Goal: Find specific page/section: Find specific page/section

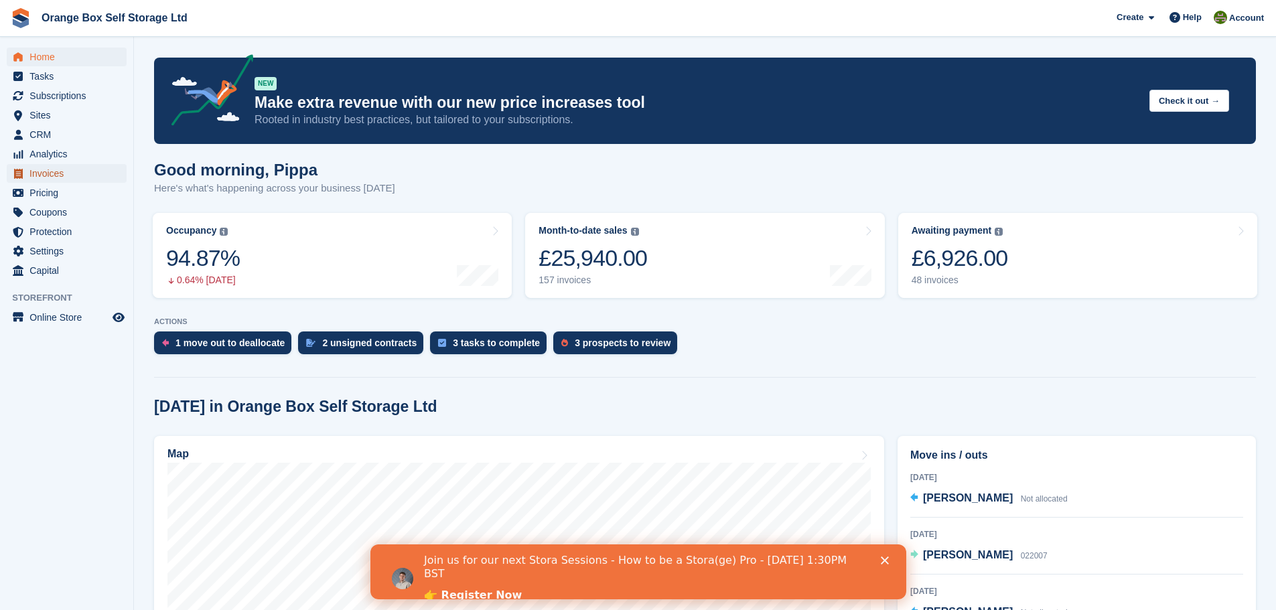
click at [56, 175] on span "Invoices" at bounding box center [69, 173] width 80 height 19
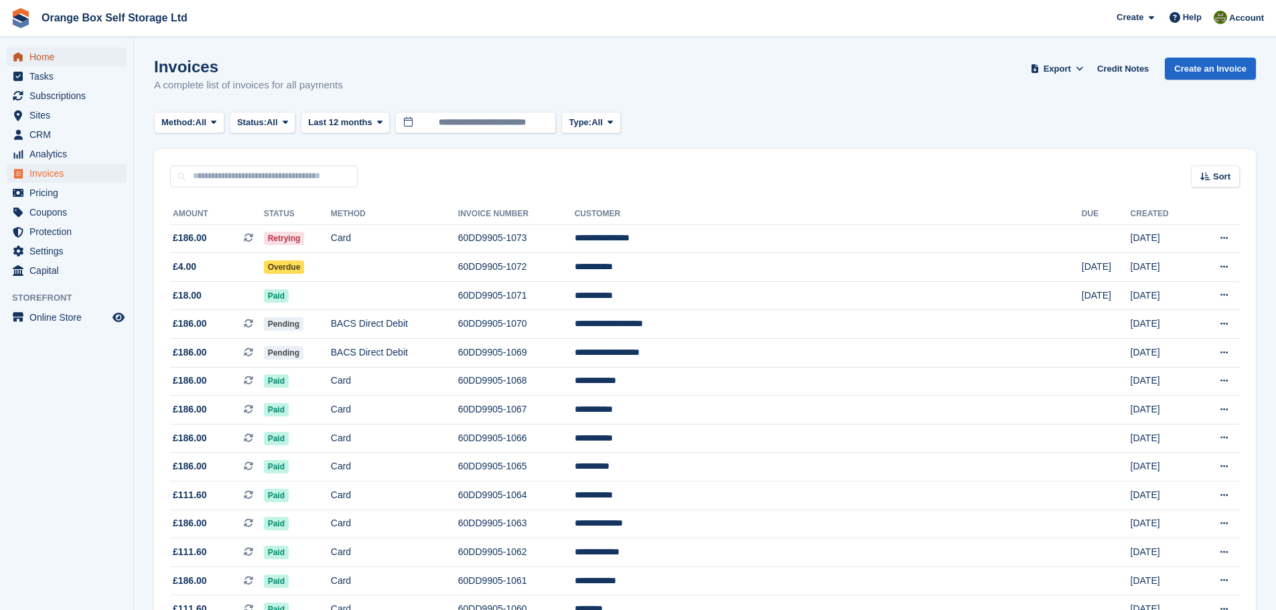
click at [58, 64] on span "Home" at bounding box center [69, 57] width 80 height 19
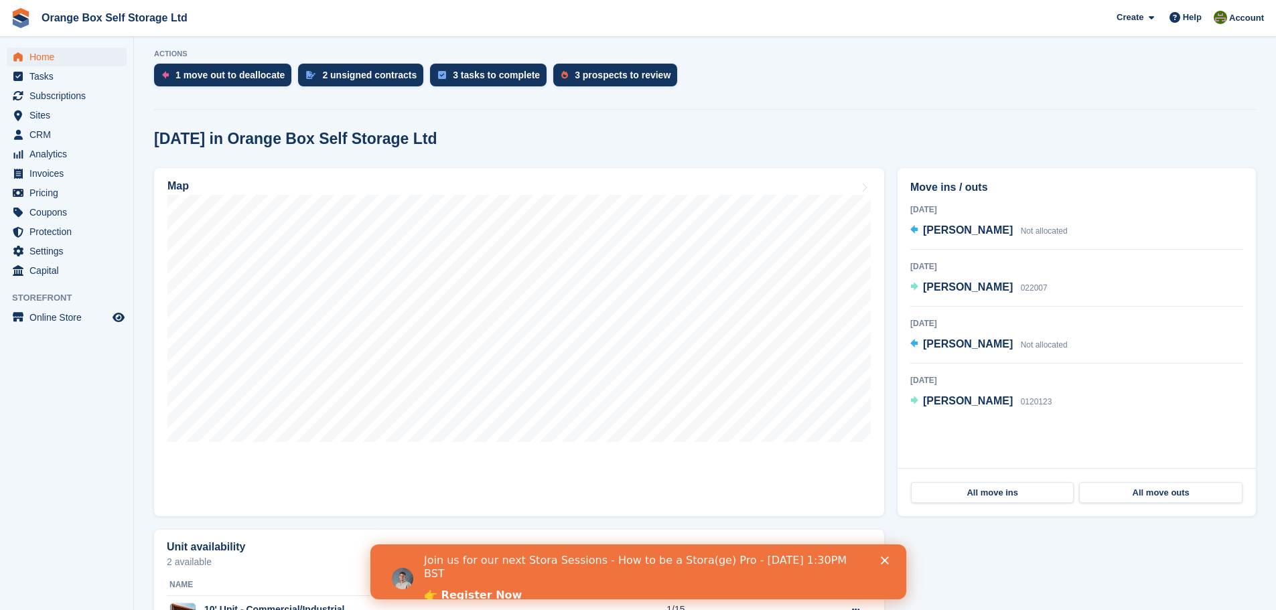
scroll to position [455, 0]
